Goal: Transaction & Acquisition: Subscribe to service/newsletter

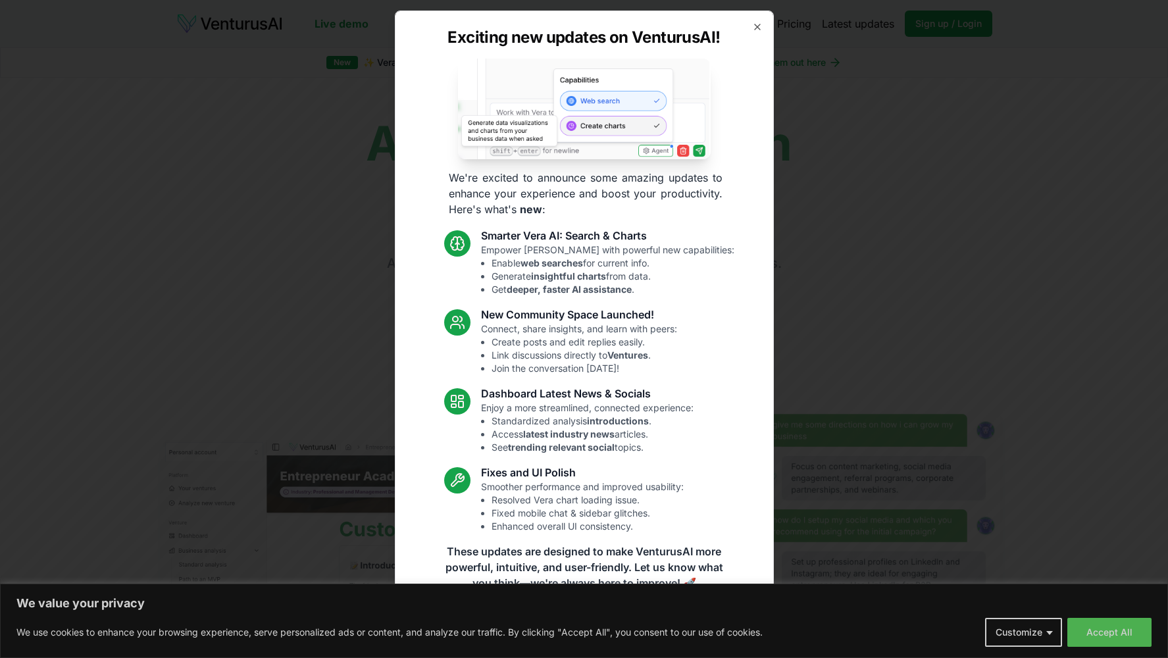
scroll to position [2, 0]
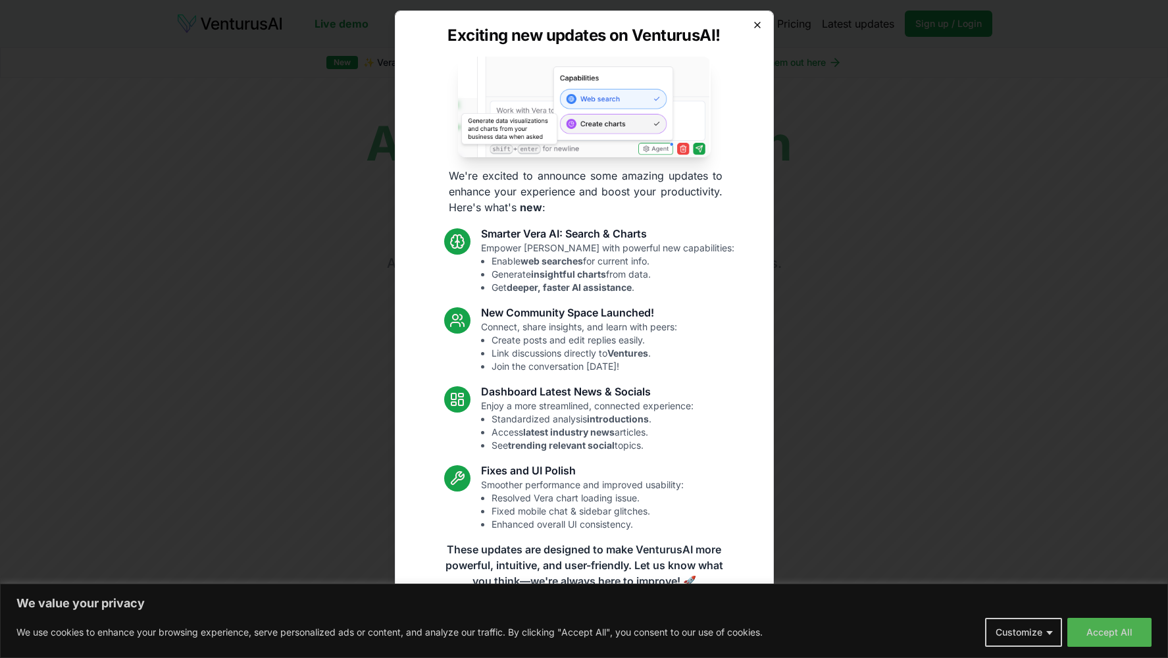
click at [758, 24] on icon "button" at bounding box center [757, 25] width 11 height 11
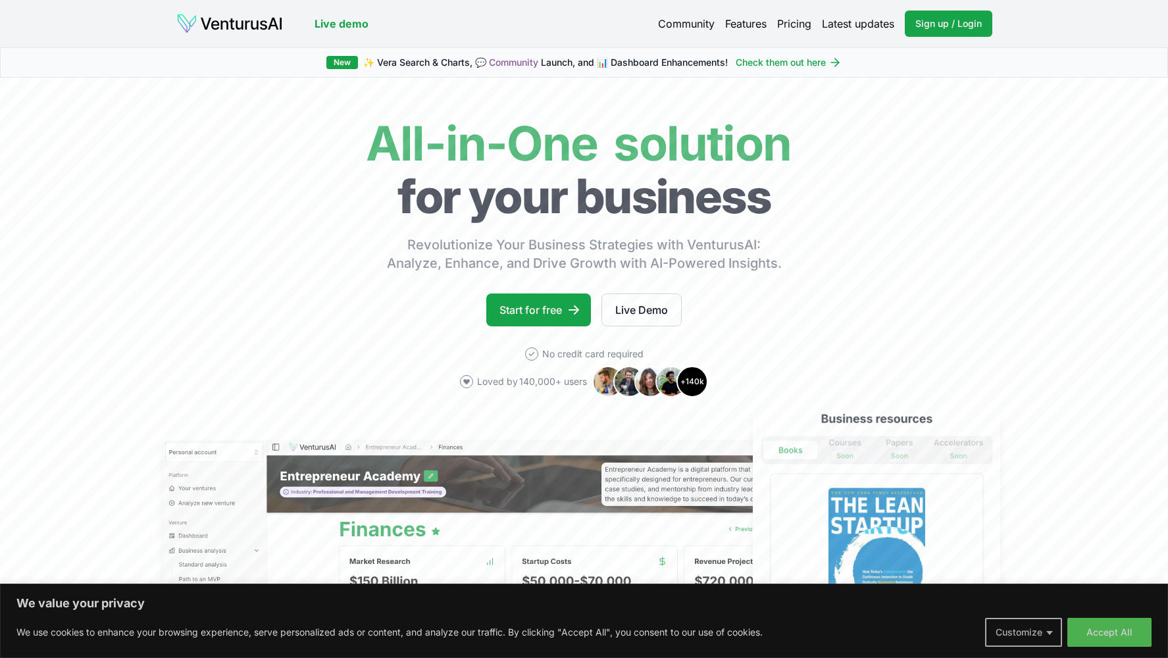
click at [1032, 636] on button "Customize" at bounding box center [1023, 632] width 77 height 29
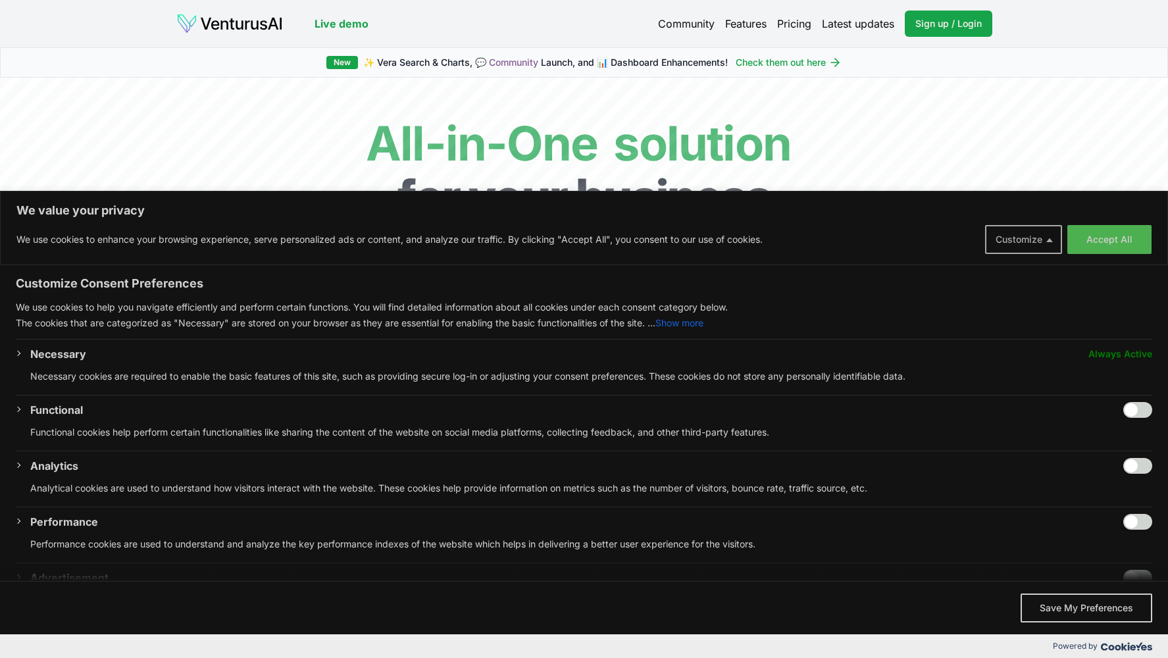
click at [1029, 246] on button "Customize" at bounding box center [1023, 239] width 77 height 29
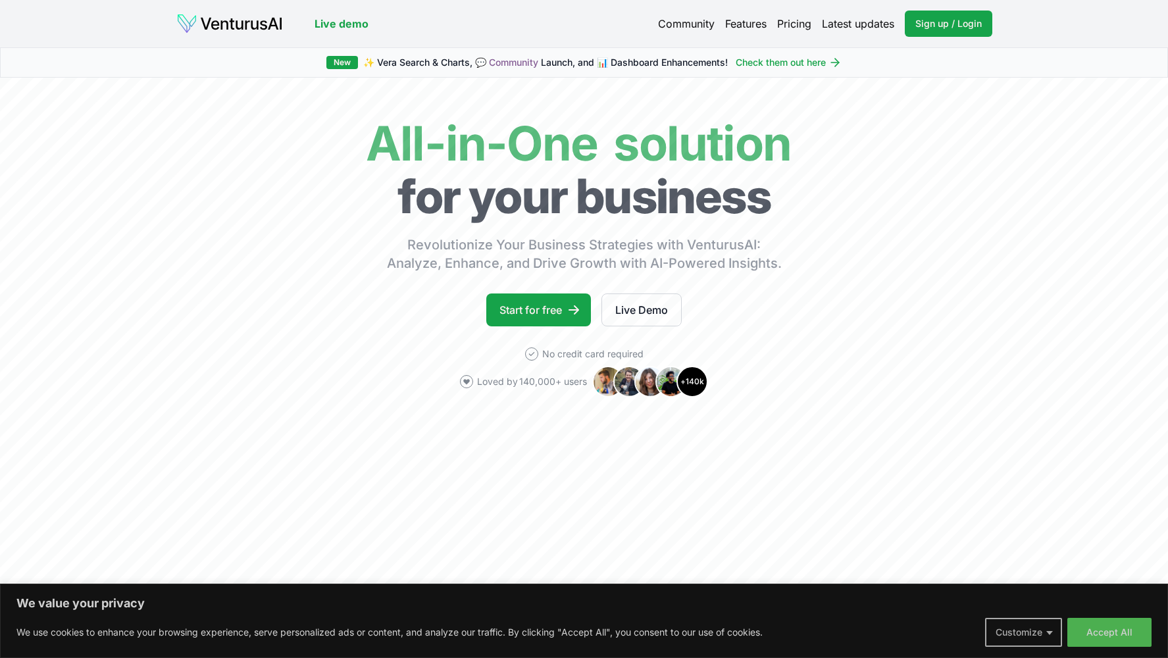
click at [1021, 631] on button "Customize" at bounding box center [1023, 632] width 77 height 29
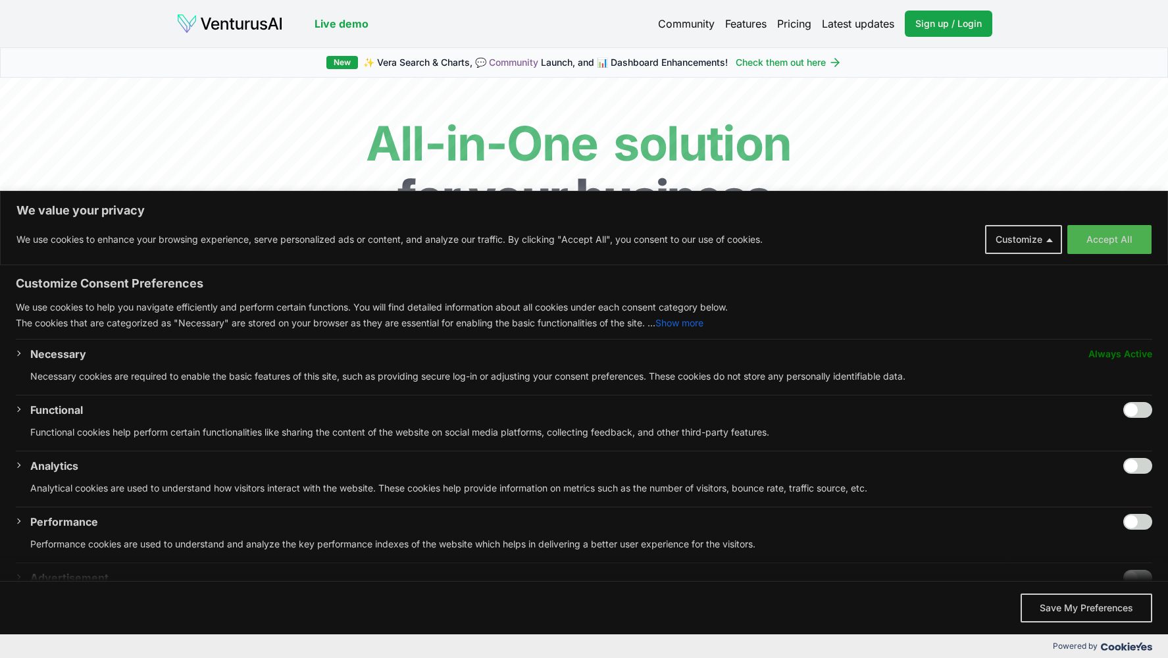
scroll to position [100, 0]
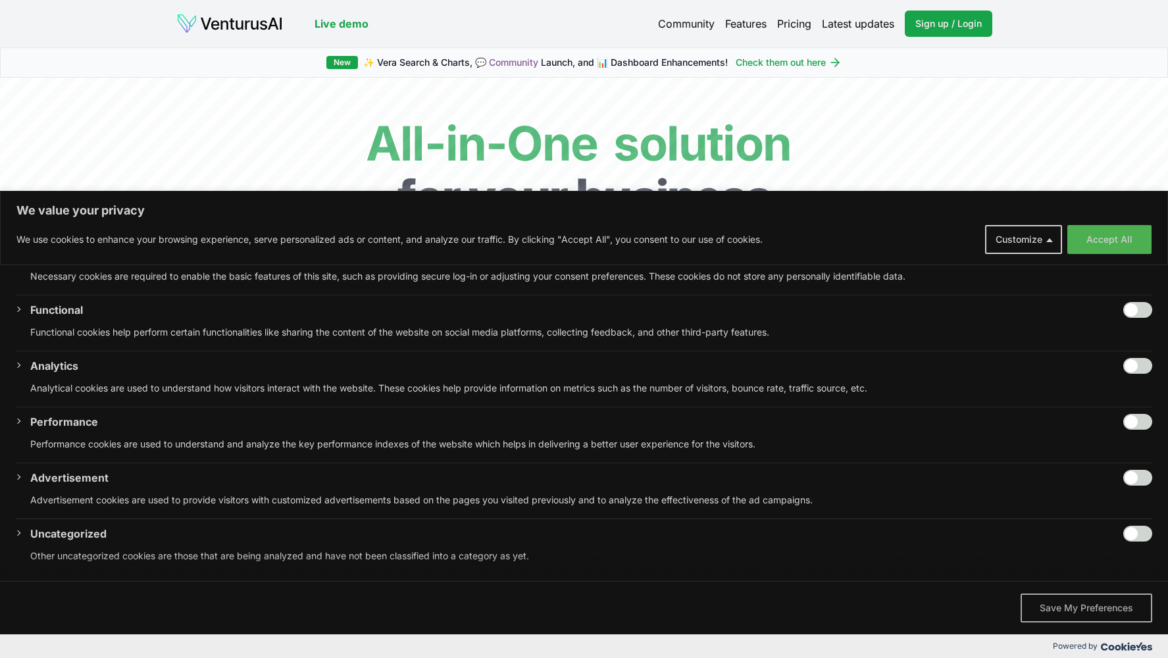
click at [1094, 608] on button "Save My Preferences" at bounding box center [1086, 607] width 132 height 29
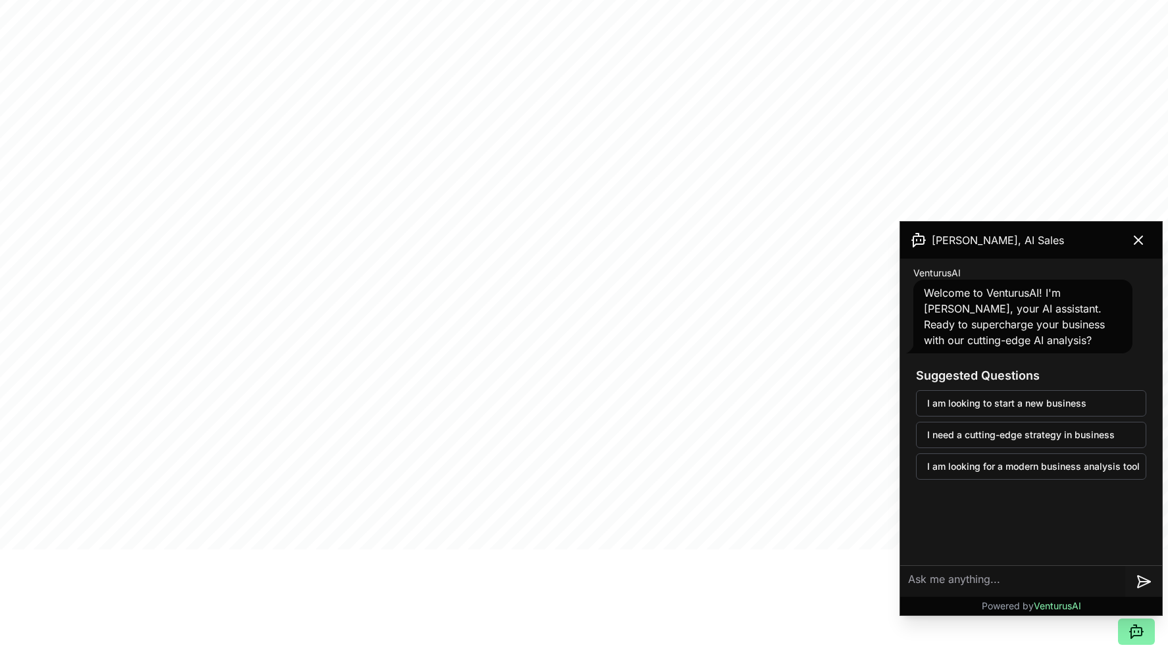
scroll to position [569, 0]
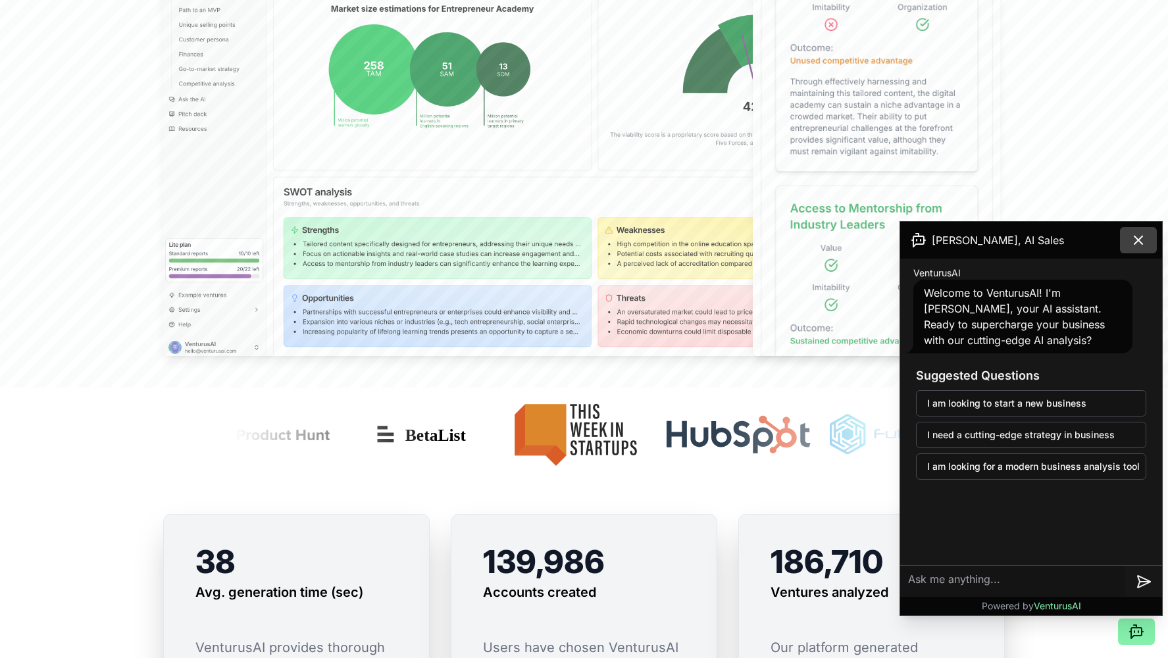
click at [1139, 239] on icon at bounding box center [1138, 240] width 8 height 8
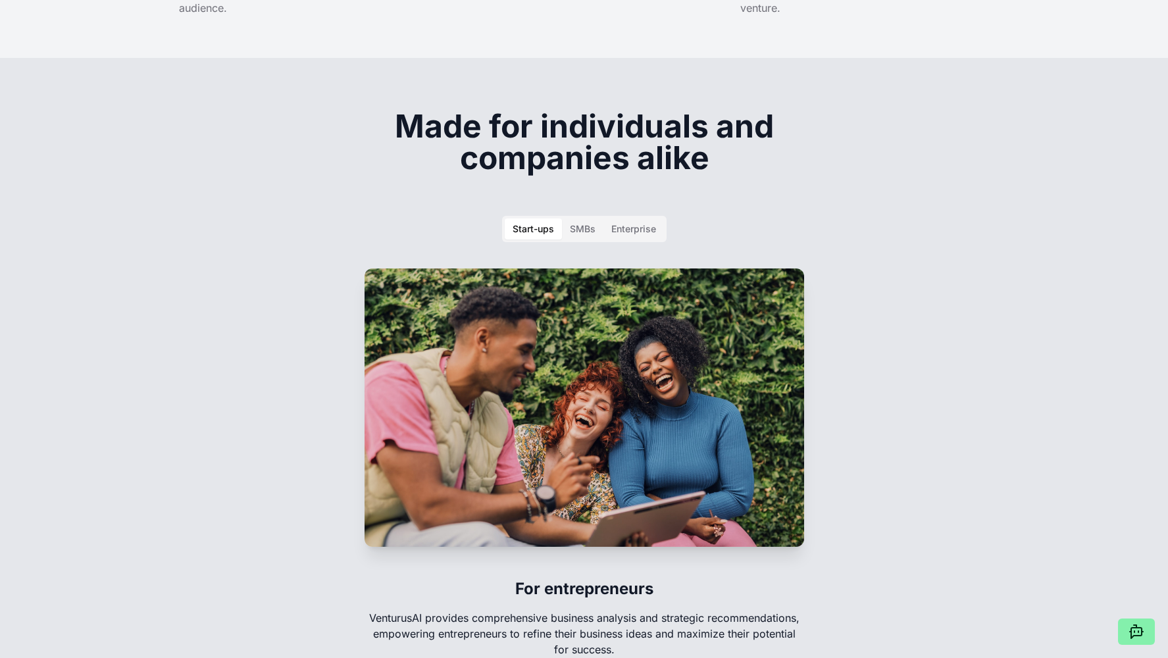
scroll to position [1852, 0]
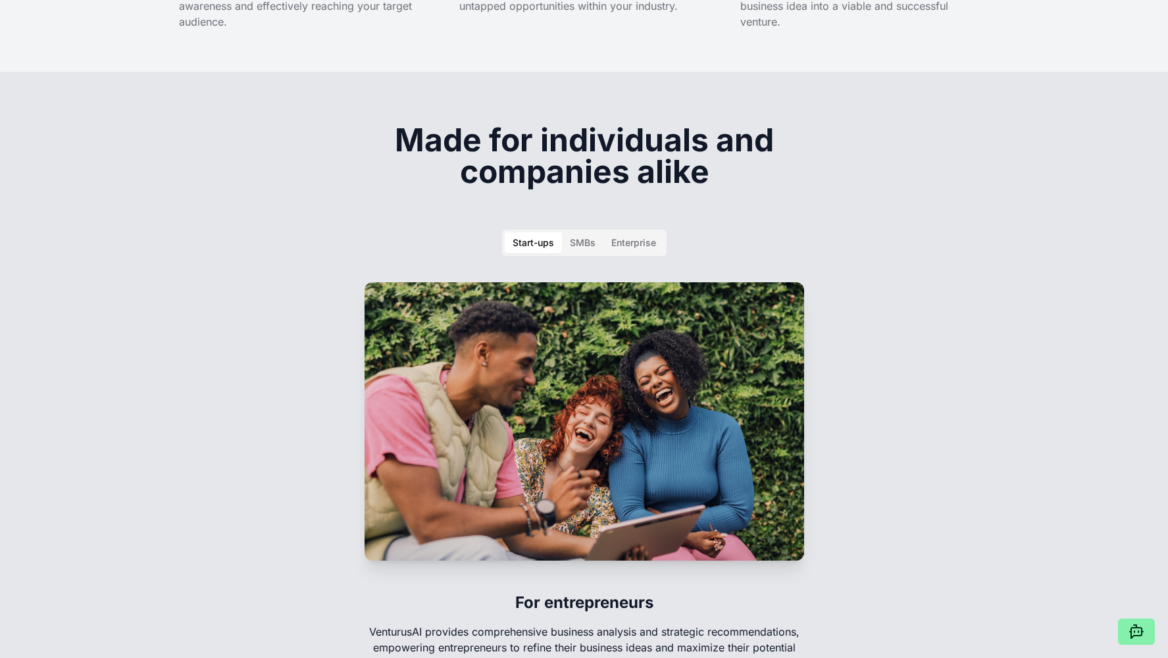
click at [576, 236] on div "SMBs" at bounding box center [583, 242] width 26 height 13
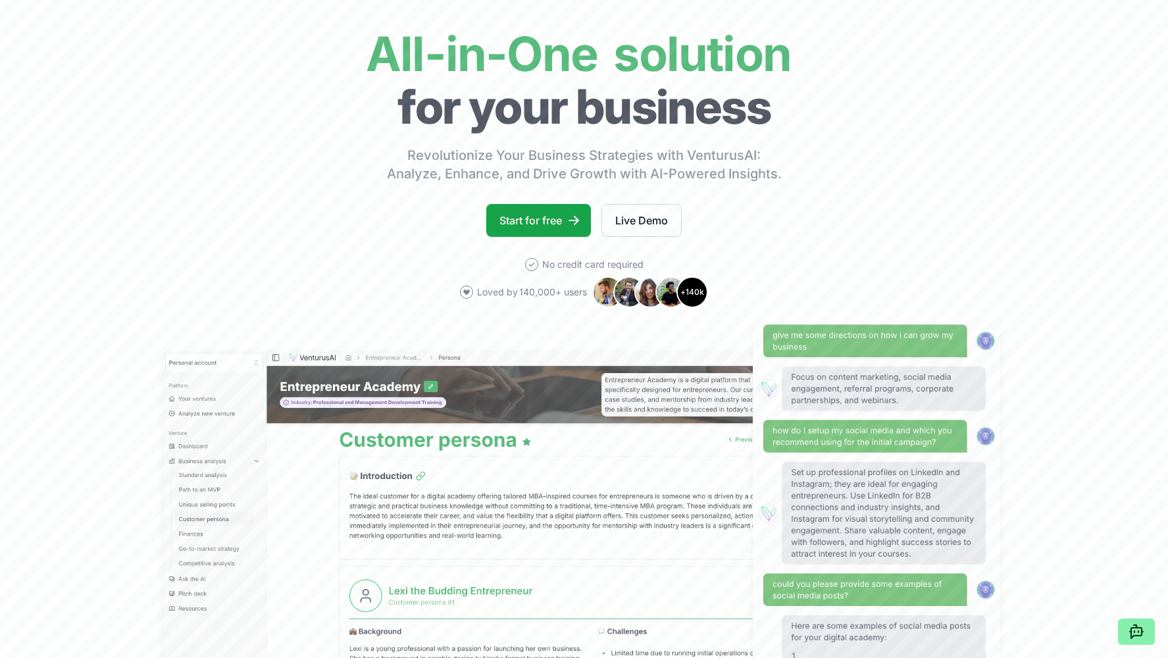
scroll to position [0, 0]
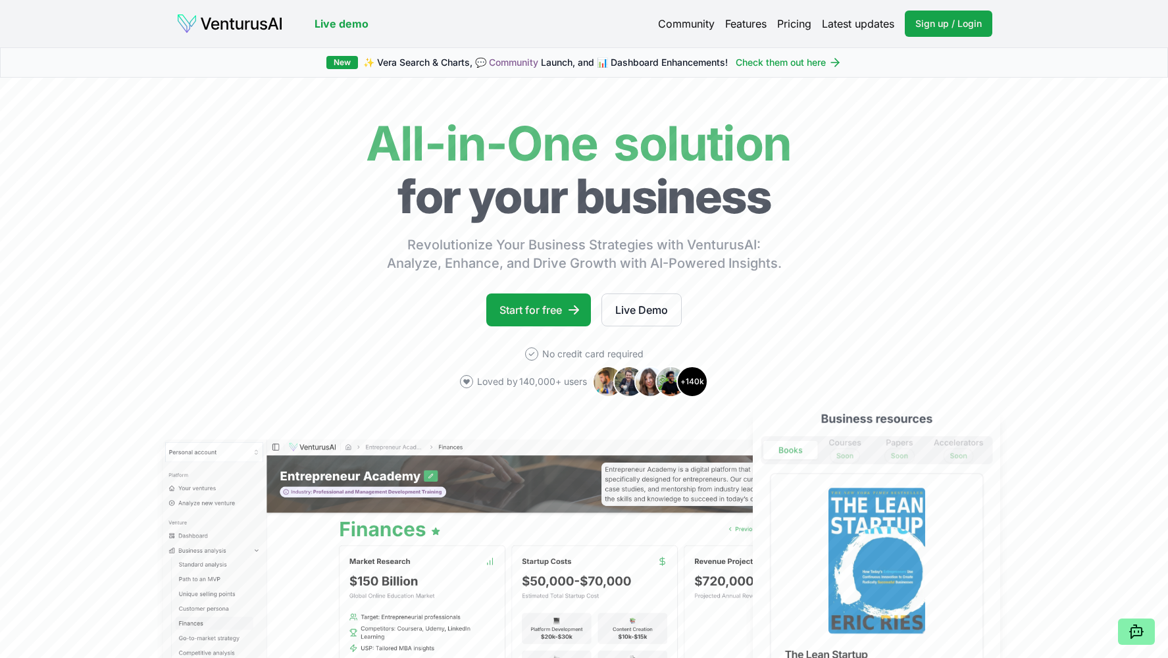
click at [793, 25] on link "Pricing" at bounding box center [794, 24] width 34 height 16
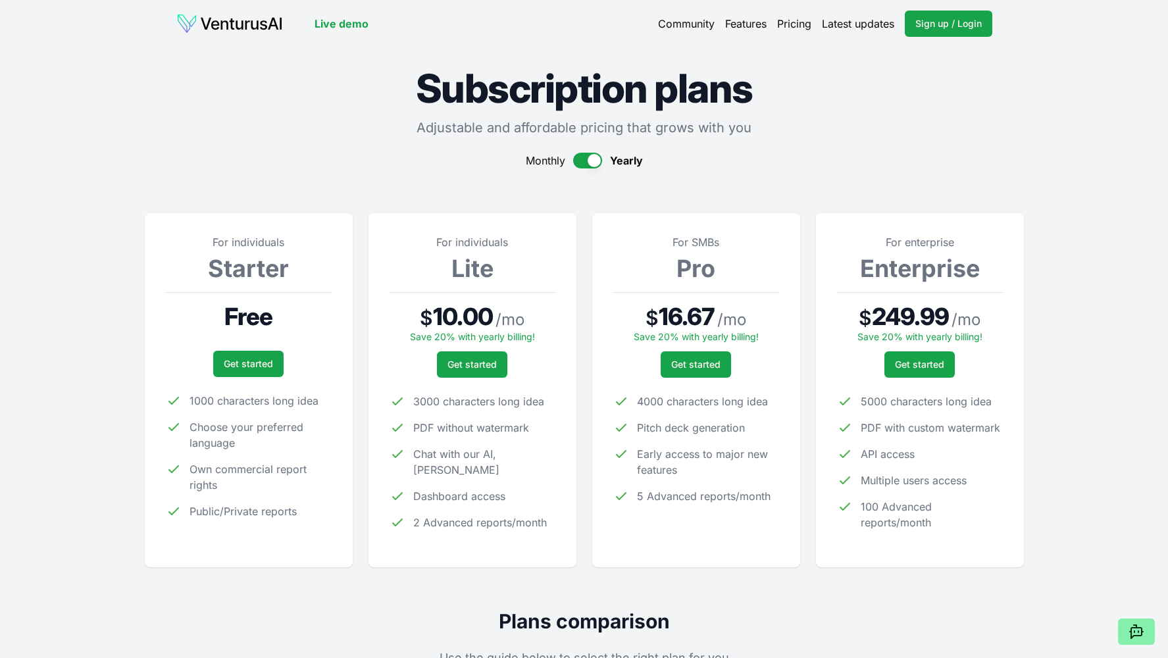
click at [555, 163] on span "Monthly" at bounding box center [545, 161] width 39 height 16
click at [588, 160] on button "button" at bounding box center [587, 161] width 29 height 16
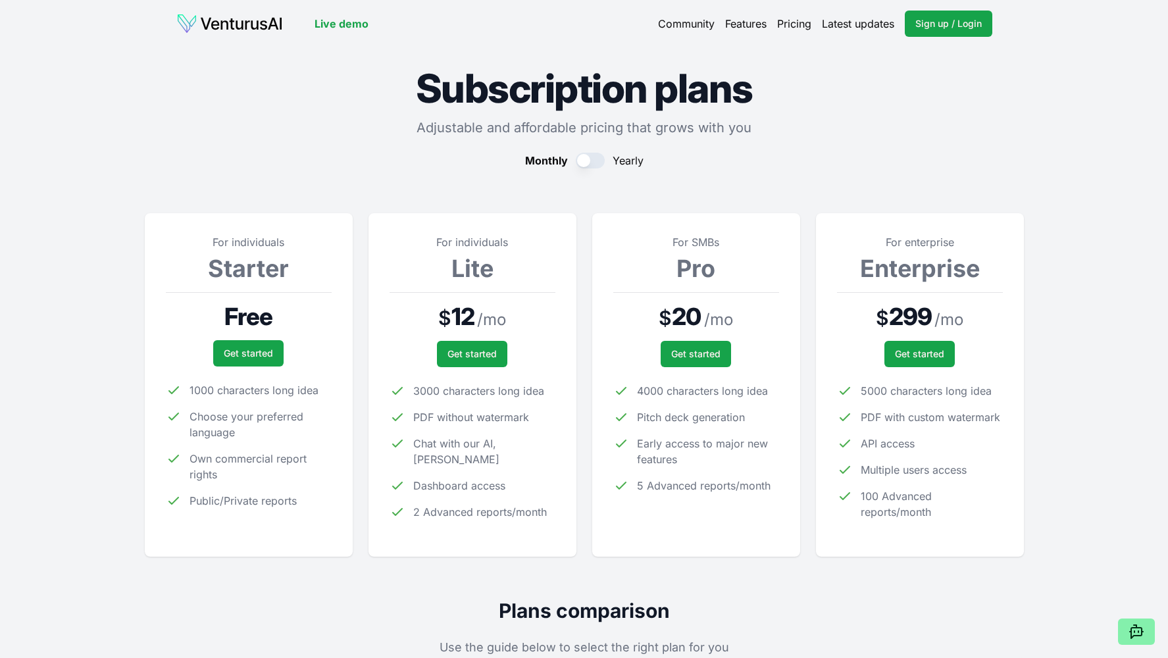
click at [244, 301] on div "For individuals Starter Free Get started 1000 characters long idea Choose your …" at bounding box center [249, 384] width 166 height 301
click at [240, 317] on span "Free" at bounding box center [248, 316] width 48 height 26
click at [231, 351] on link "Get started" at bounding box center [248, 353] width 70 height 26
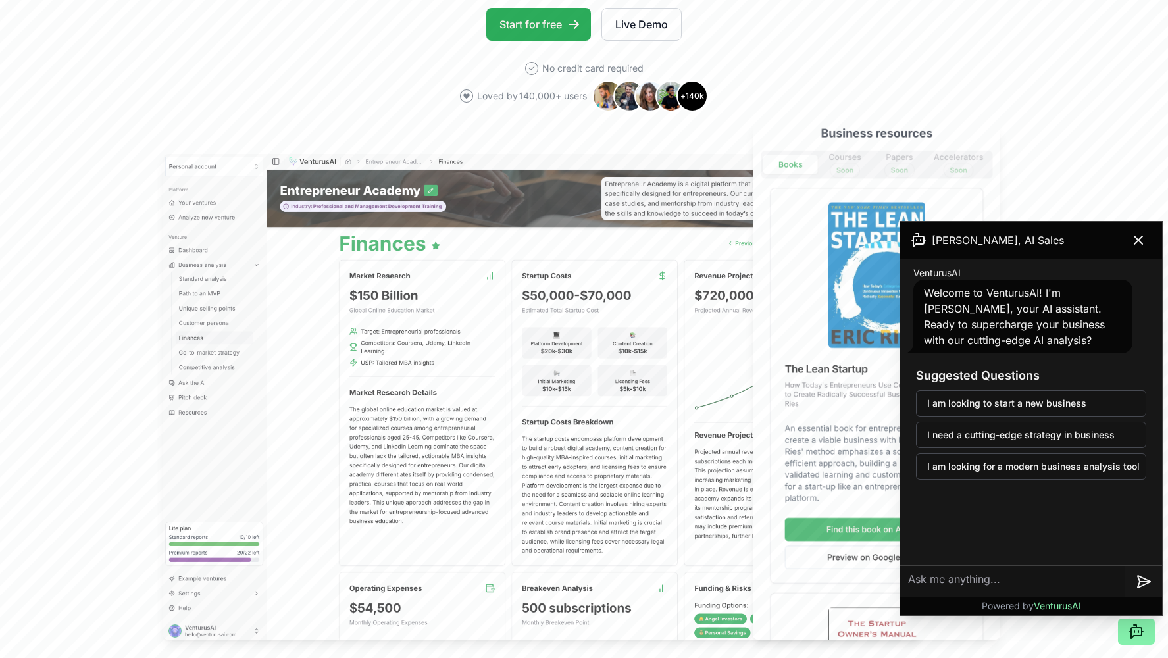
scroll to position [395, 0]
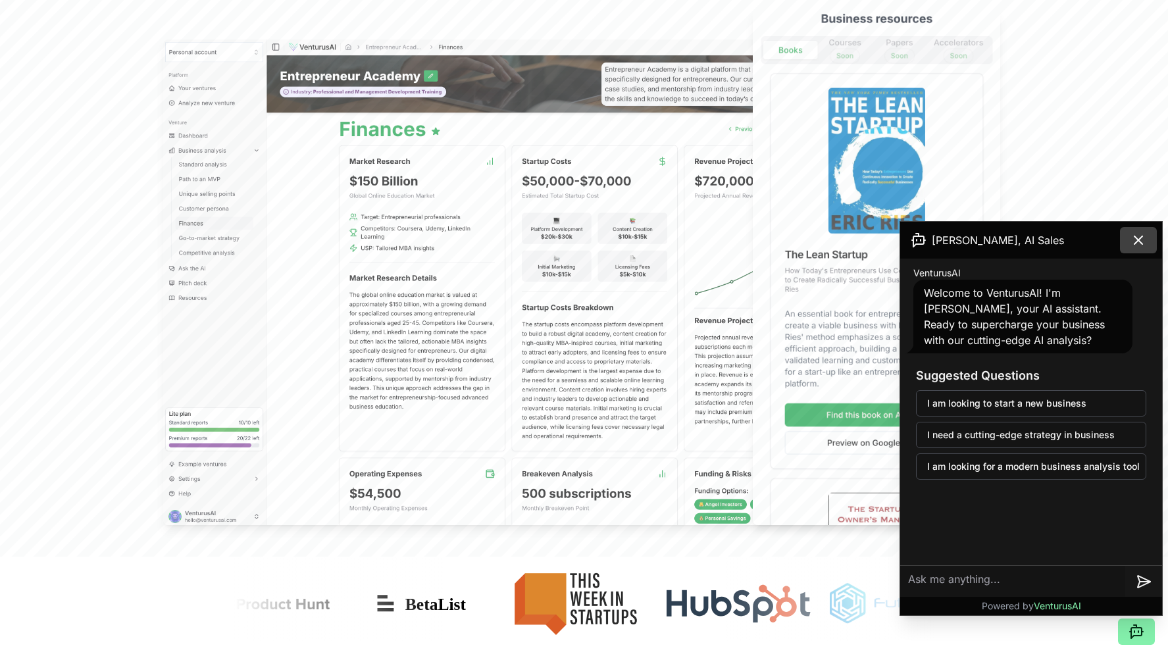
click at [1134, 244] on icon at bounding box center [1138, 240] width 8 height 8
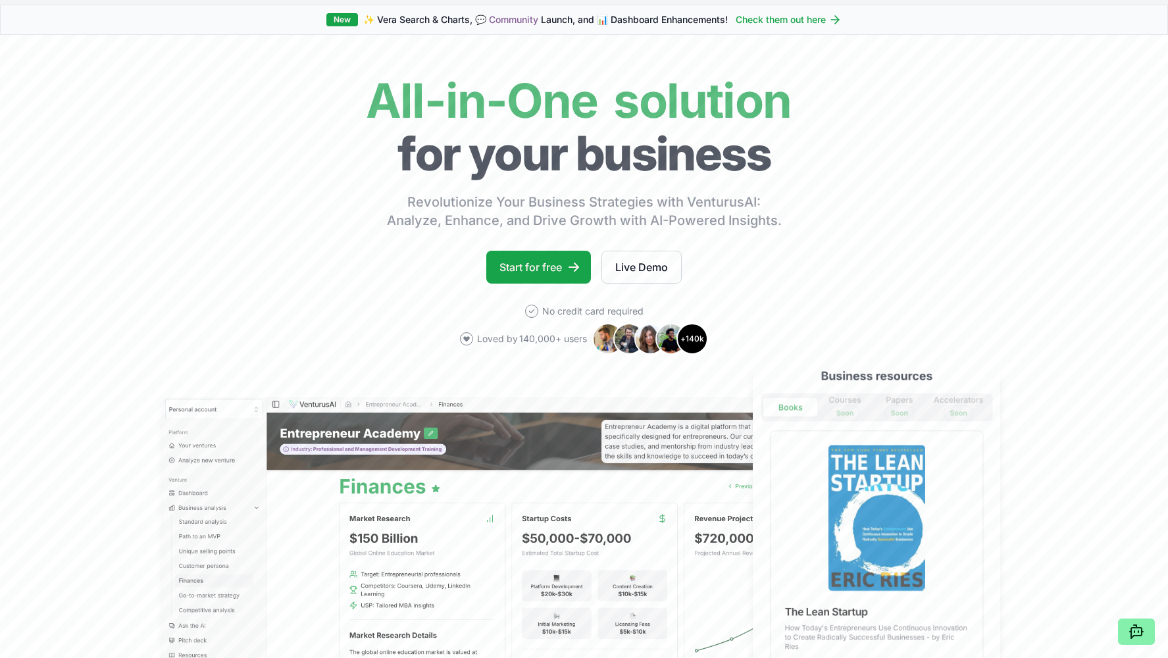
scroll to position [0, 0]
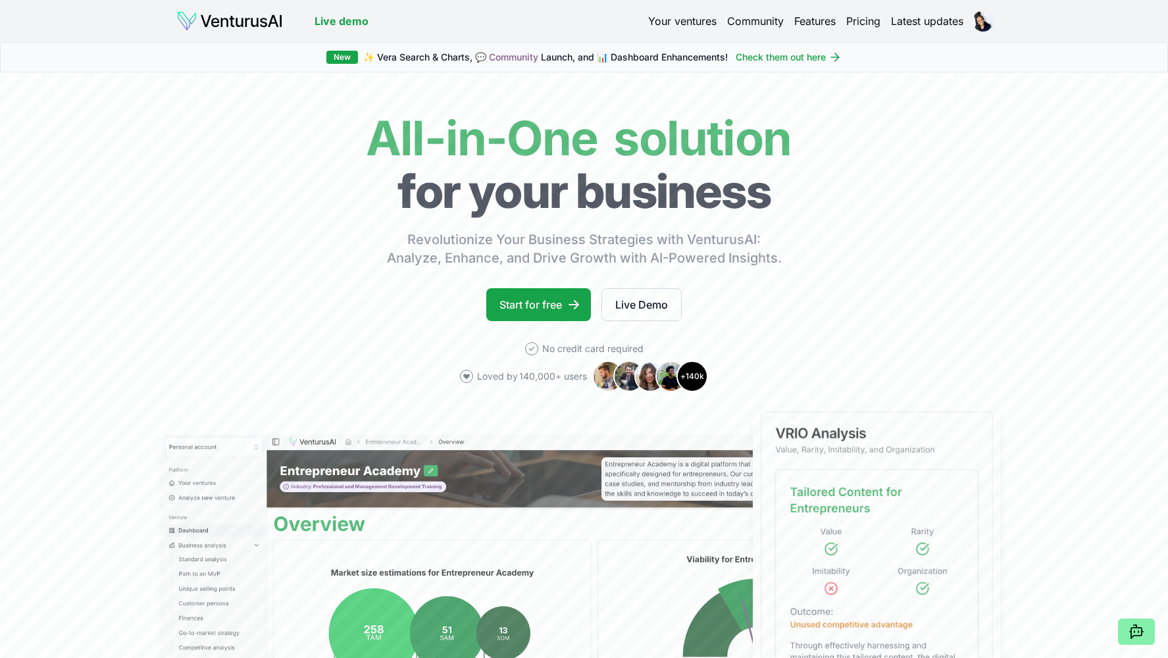
click at [783, 61] on link "Check them out here" at bounding box center [789, 57] width 106 height 13
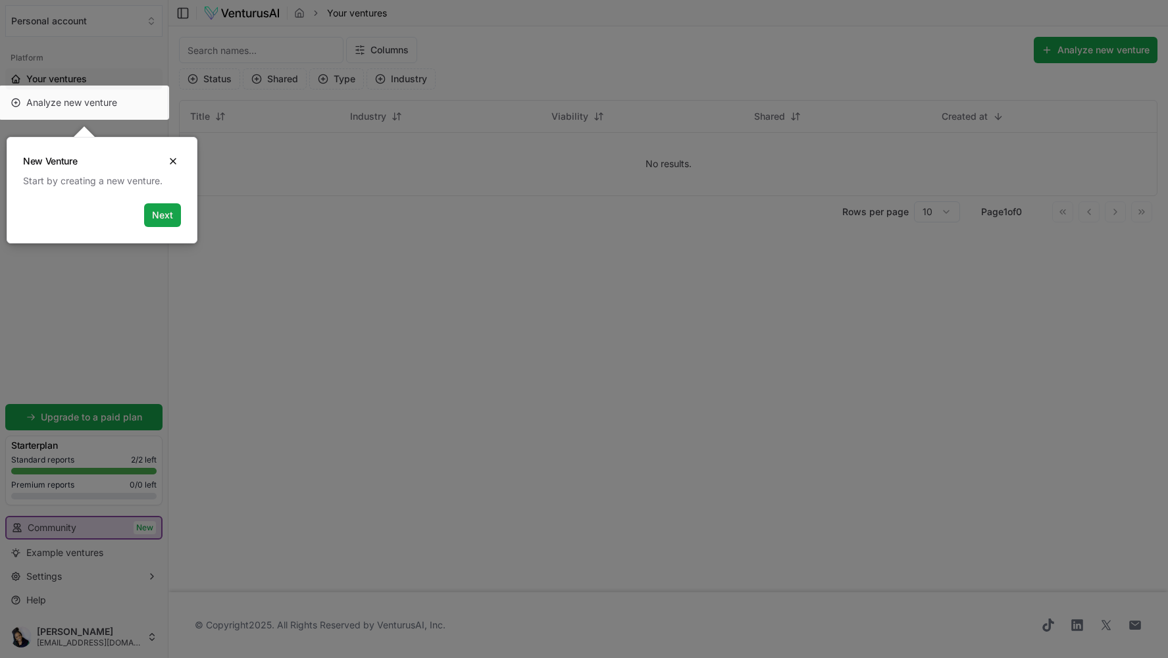
click at [225, 236] on div at bounding box center [584, 329] width 1168 height 659
click at [66, 184] on div "Start by creating a new venture." at bounding box center [102, 180] width 158 height 13
click at [172, 160] on icon "Close" at bounding box center [172, 161] width 5 height 5
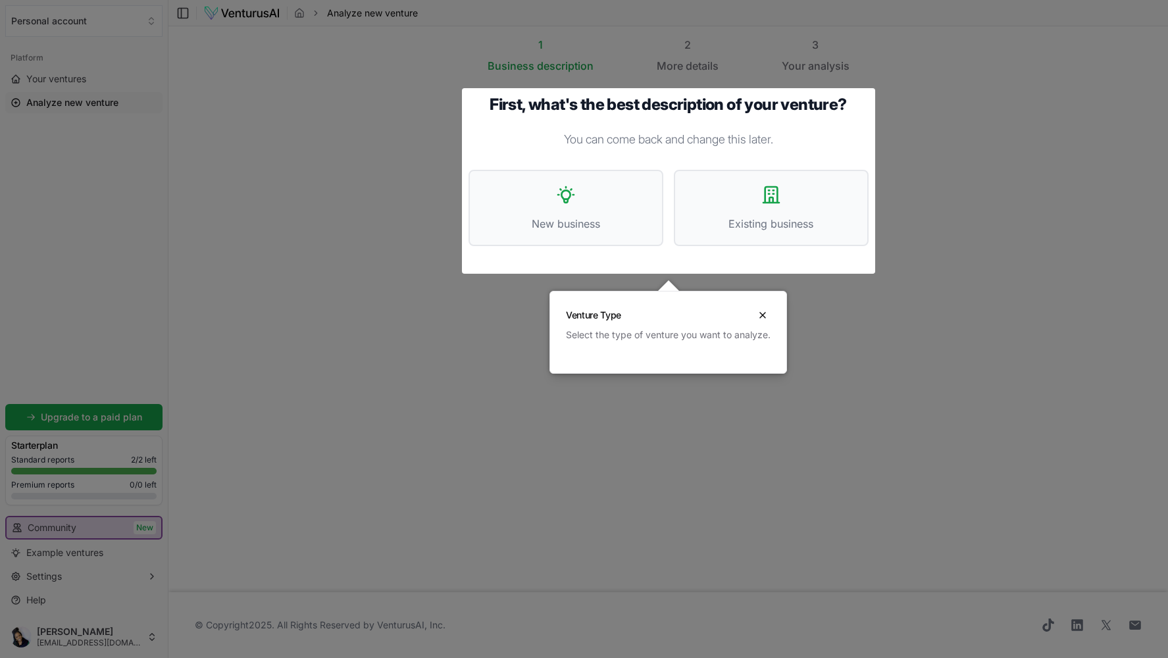
click at [765, 316] on icon "Close" at bounding box center [762, 315] width 5 height 5
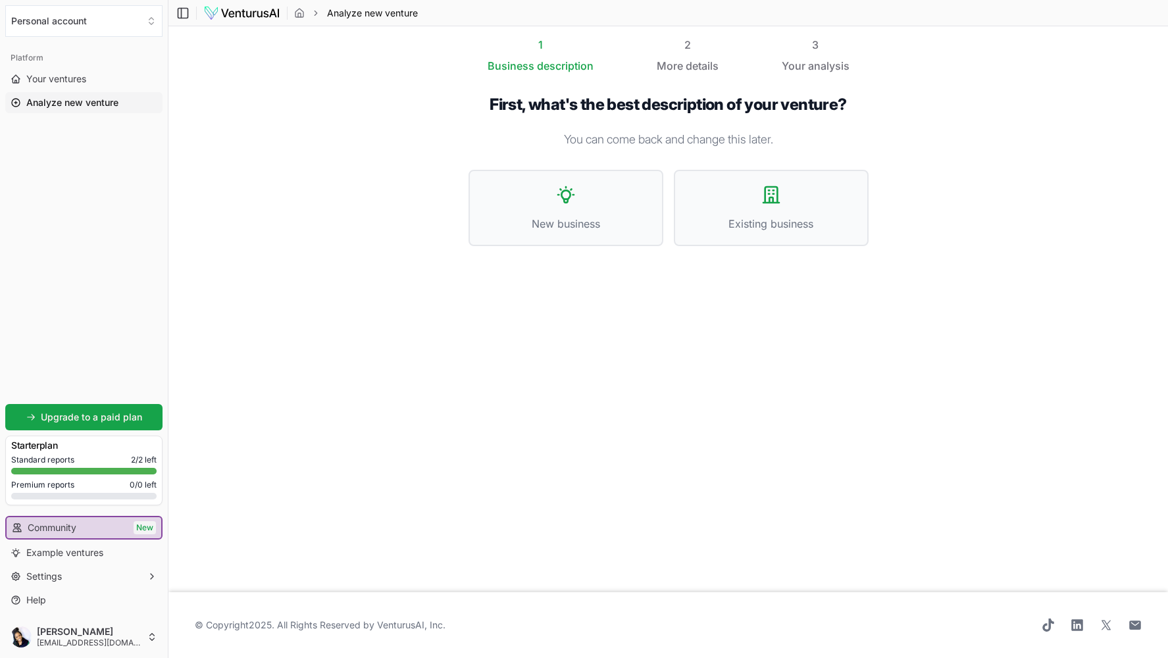
scroll to position [1, 0]
